Goal: Navigation & Orientation: Find specific page/section

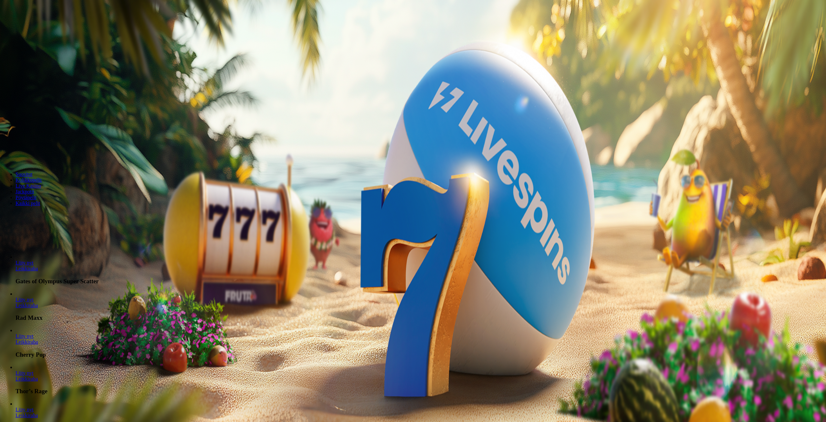
click at [37, 26] on span "Kirjaudu" at bounding box center [45, 23] width 16 height 5
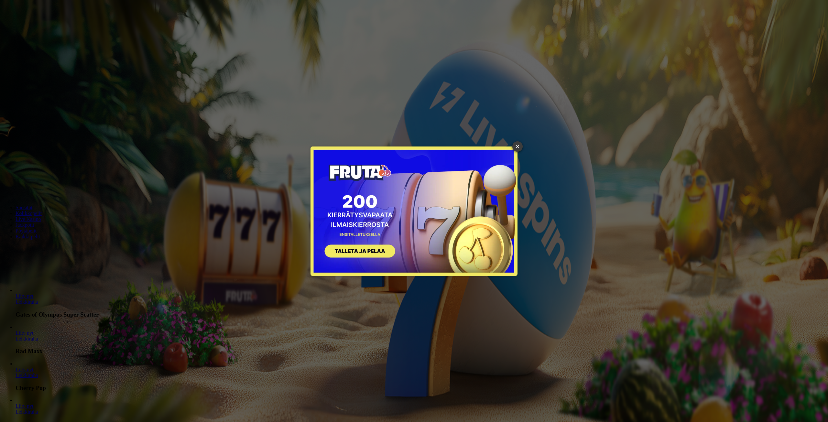
click at [518, 146] on link "×" at bounding box center [517, 146] width 10 height 10
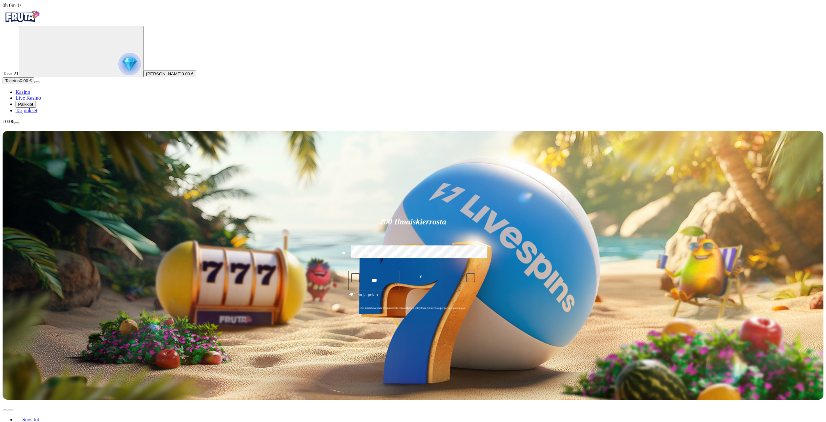
click at [118, 71] on img "Primary" at bounding box center [129, 64] width 23 height 23
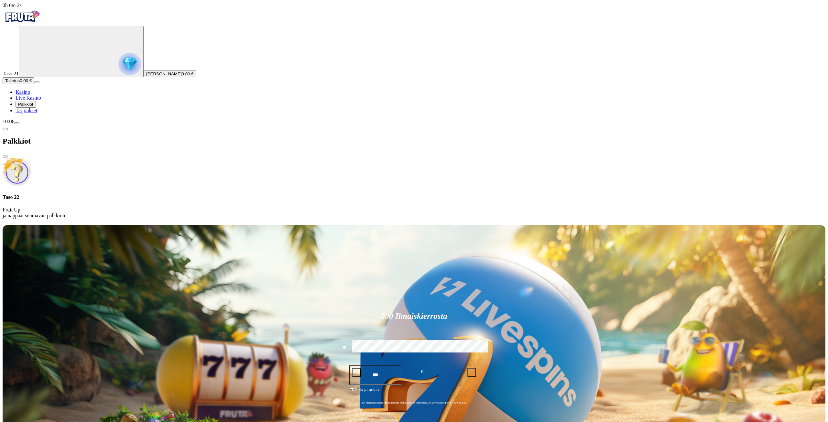
click at [33, 107] on span "Palkkiot" at bounding box center [25, 104] width 15 height 5
click at [35, 113] on span "Tarjoukset" at bounding box center [27, 110] width 22 height 5
